Goal: Navigation & Orientation: Find specific page/section

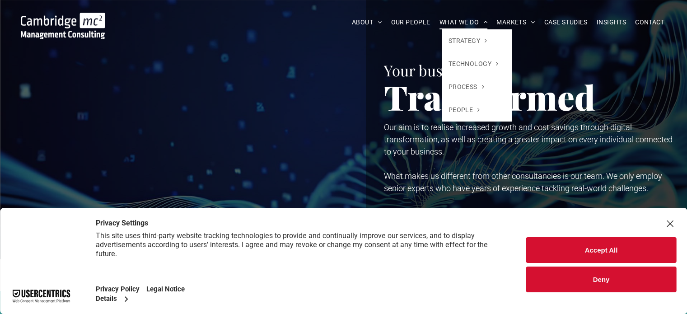
click at [483, 23] on span at bounding box center [483, 22] width 9 height 6
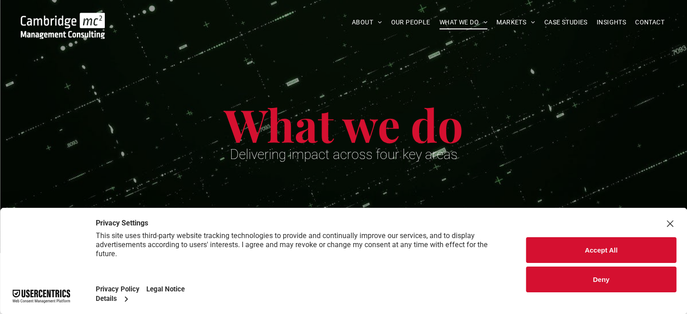
click at [557, 247] on button "Accept All" at bounding box center [601, 250] width 150 height 26
